Goal: Find specific page/section: Find specific page/section

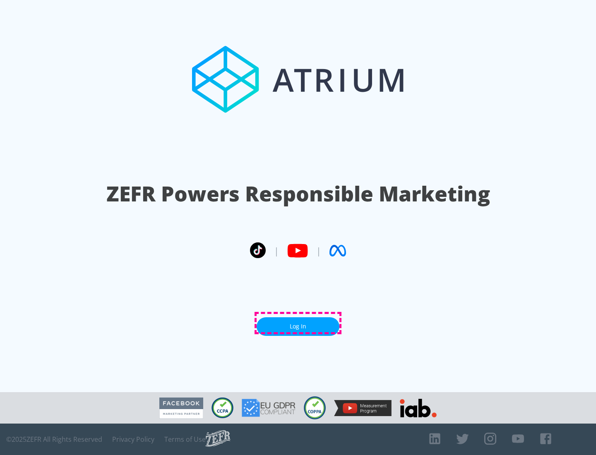
click at [298, 323] on link "Log In" at bounding box center [297, 326] width 83 height 19
